Goal: Information Seeking & Learning: Check status

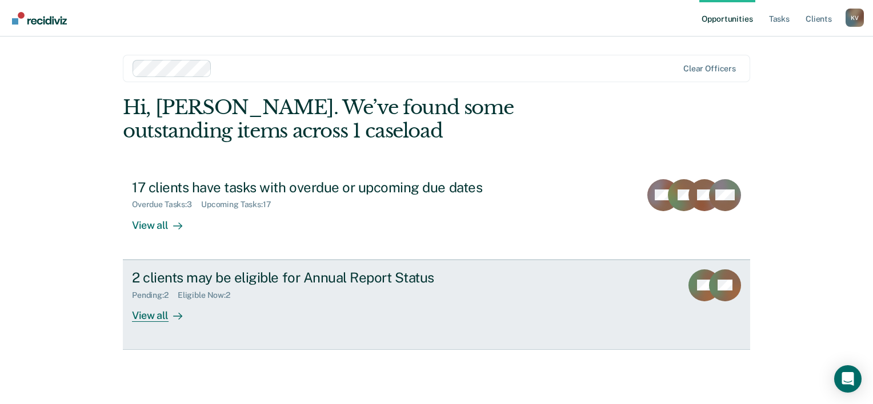
click at [158, 319] on div "View all" at bounding box center [164, 311] width 64 height 22
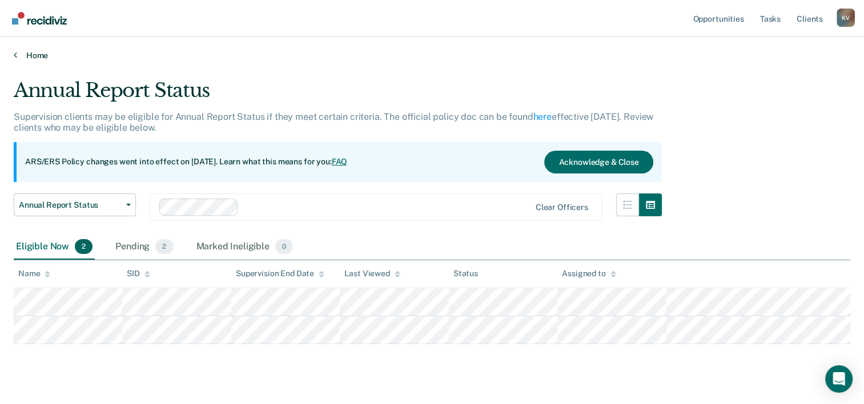
click at [35, 53] on link "Home" at bounding box center [432, 55] width 837 height 10
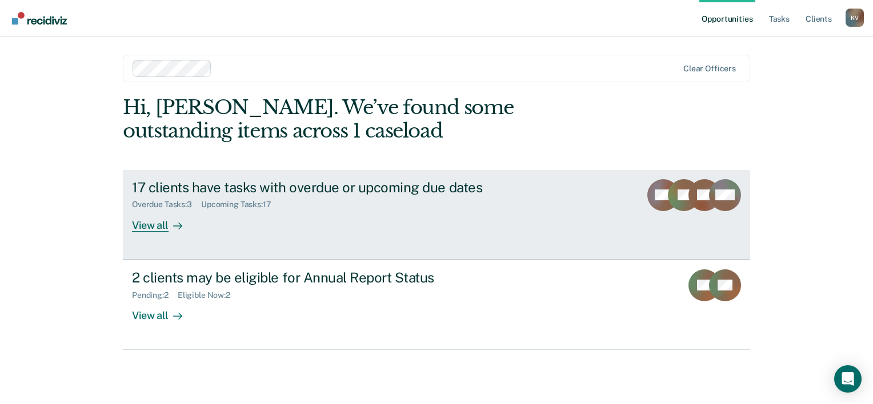
click at [163, 204] on div "Overdue Tasks : 3" at bounding box center [166, 205] width 69 height 10
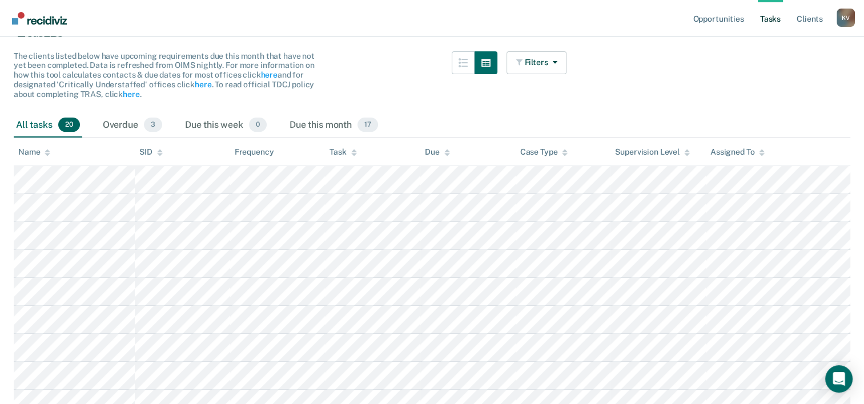
scroll to position [286, 0]
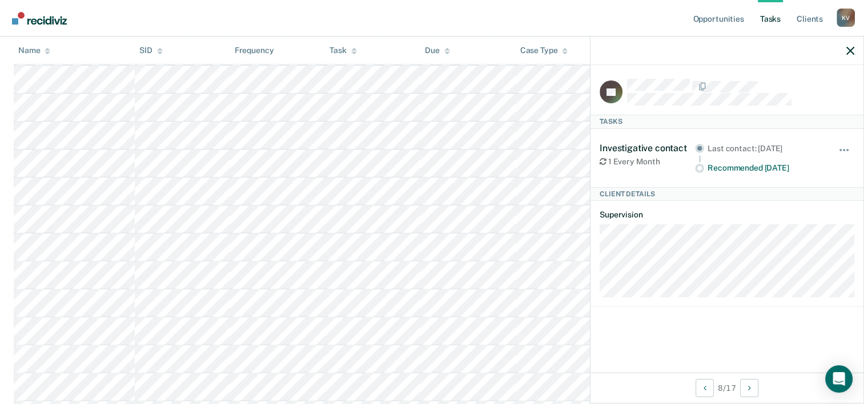
click at [535, 11] on nav "Opportunities Tasks Client s [PERSON_NAME] K V Profile How it works Log Out" at bounding box center [432, 18] width 864 height 37
